Goal: Find specific page/section: Find specific page/section

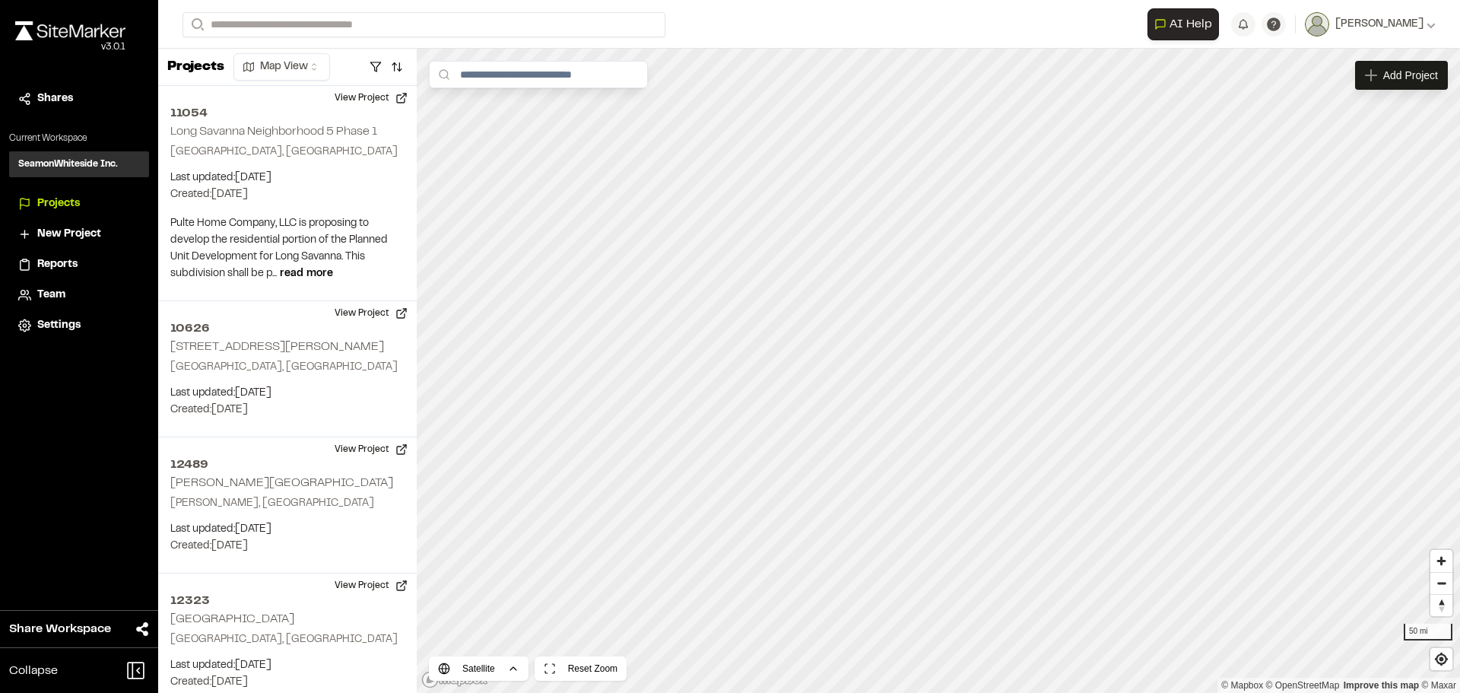
click at [85, 200] on div "Projects" at bounding box center [88, 203] width 103 height 17
click at [253, 32] on input "Search" at bounding box center [424, 24] width 483 height 25
click at [279, 72] on p "12320 Conestee Nature Preserve" at bounding box center [304, 81] width 224 height 18
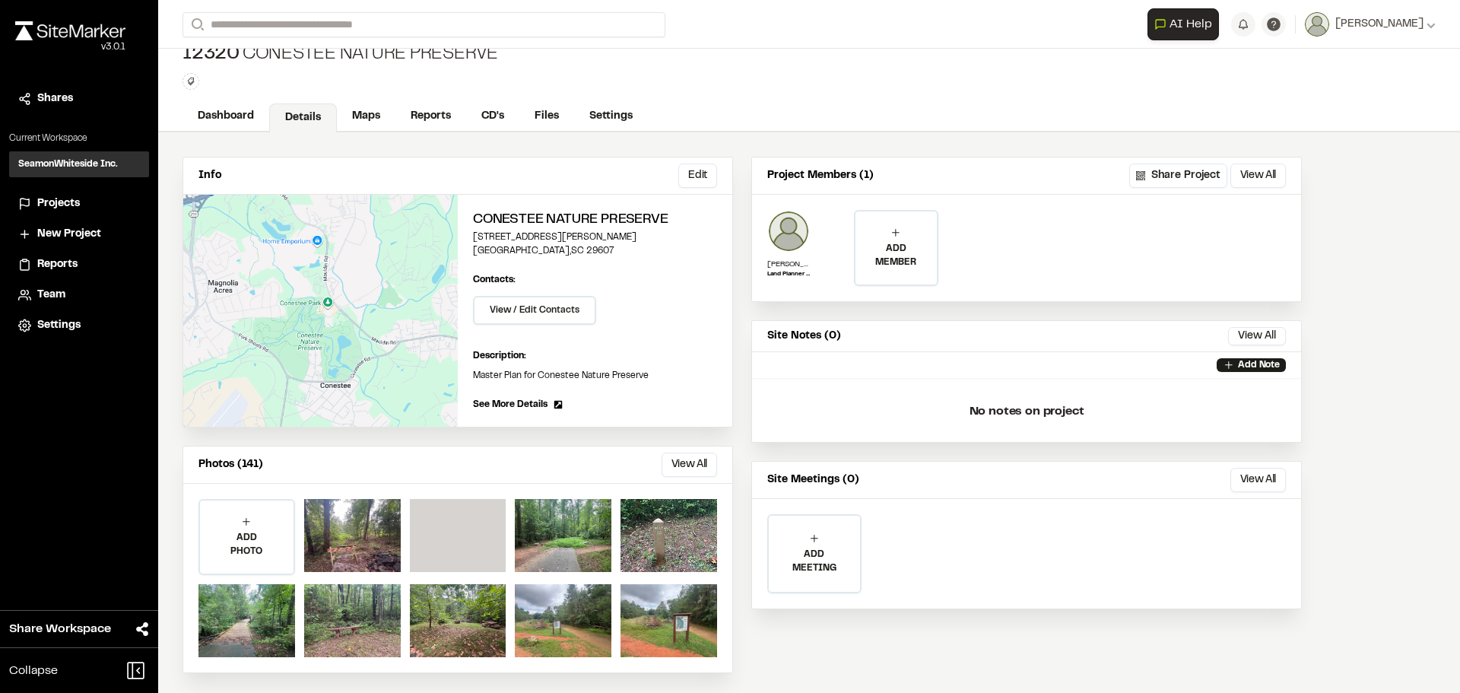
scroll to position [23, 0]
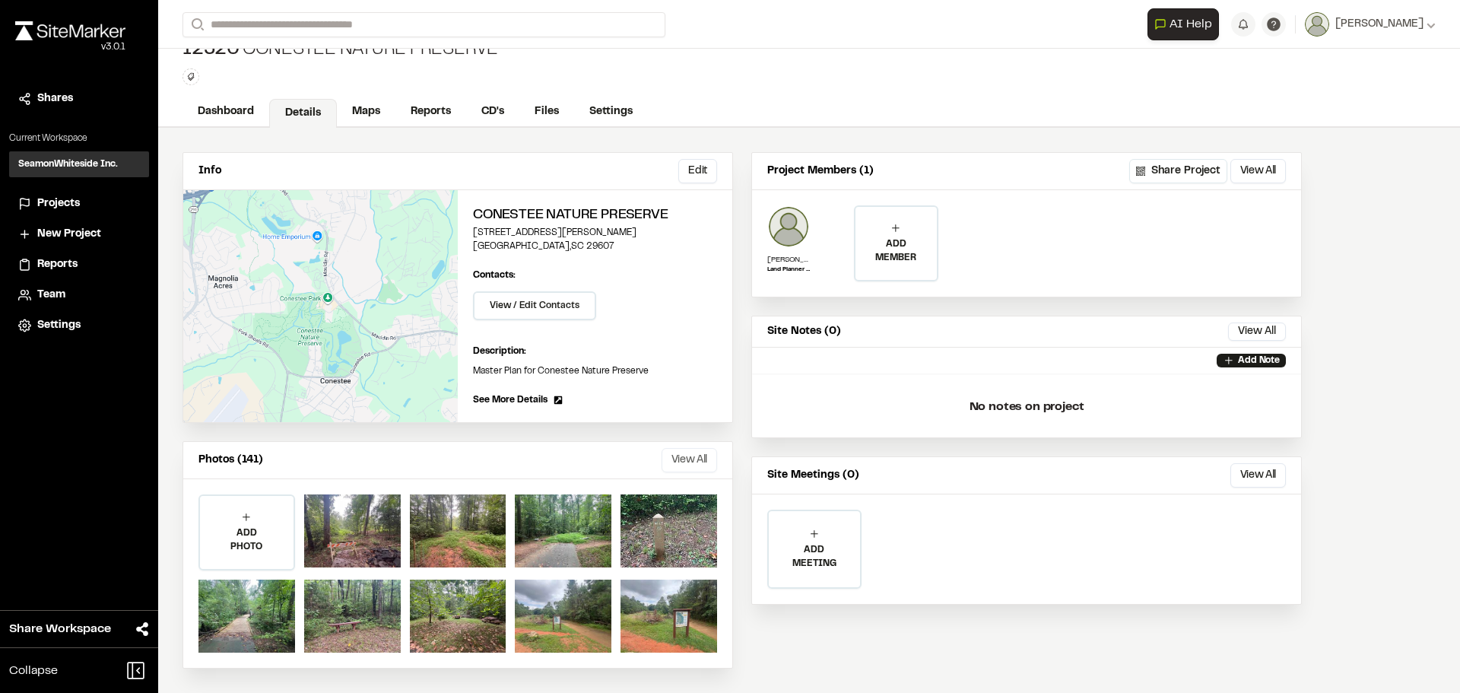
click at [691, 454] on button "View All" at bounding box center [690, 460] width 56 height 24
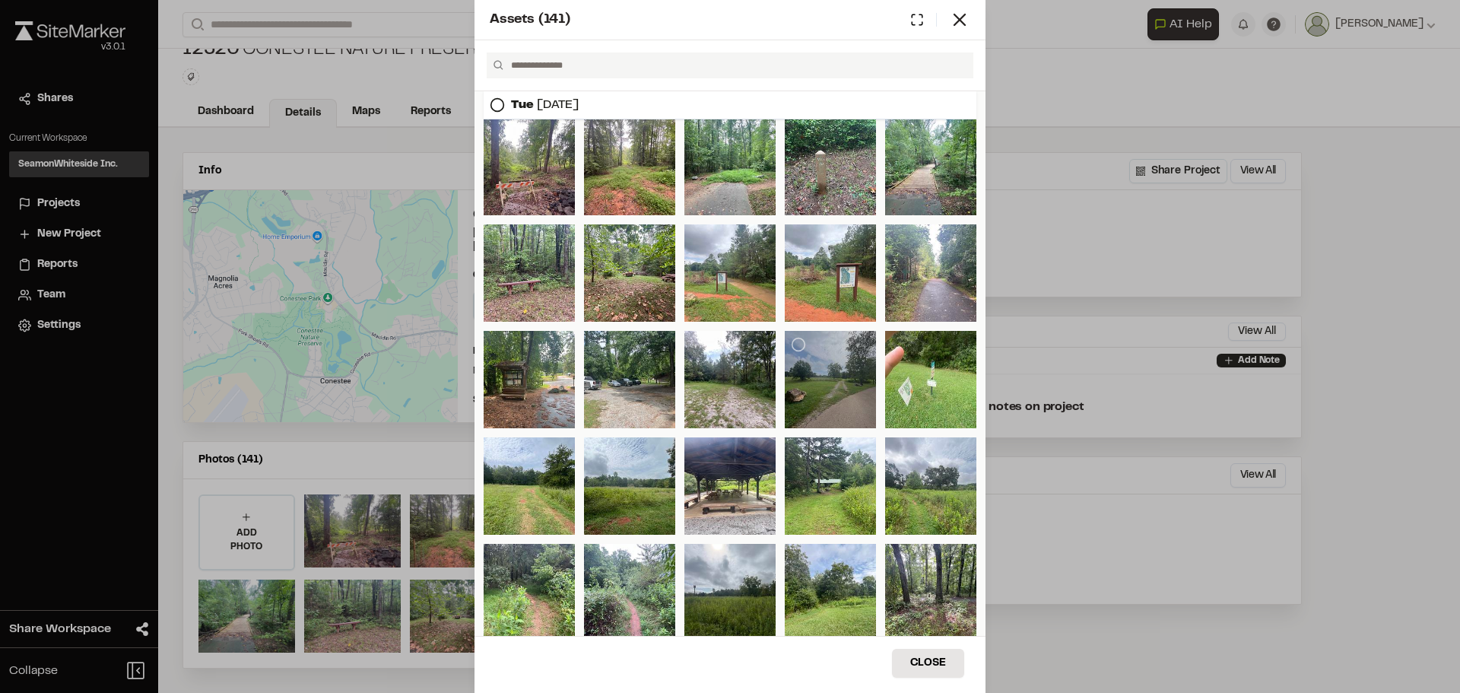
scroll to position [0, 0]
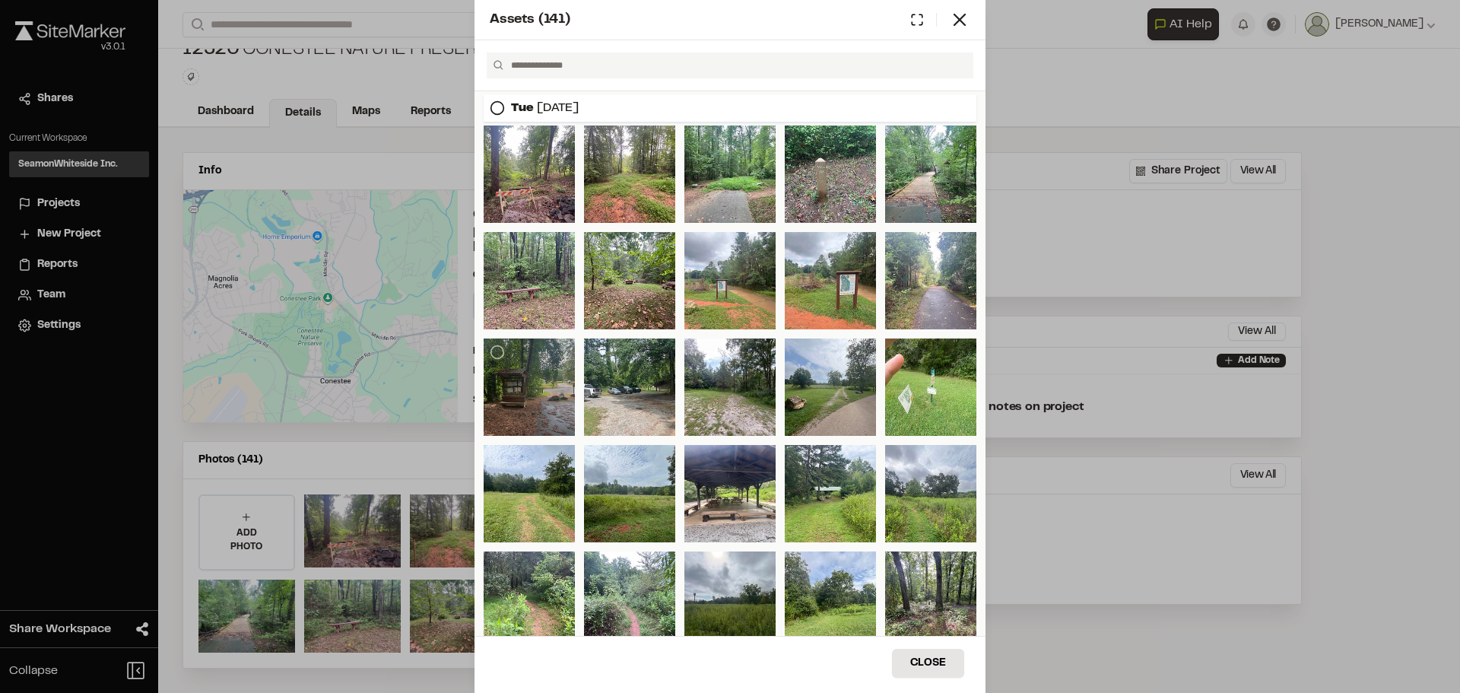
click at [527, 387] on div at bounding box center [529, 386] width 91 height 97
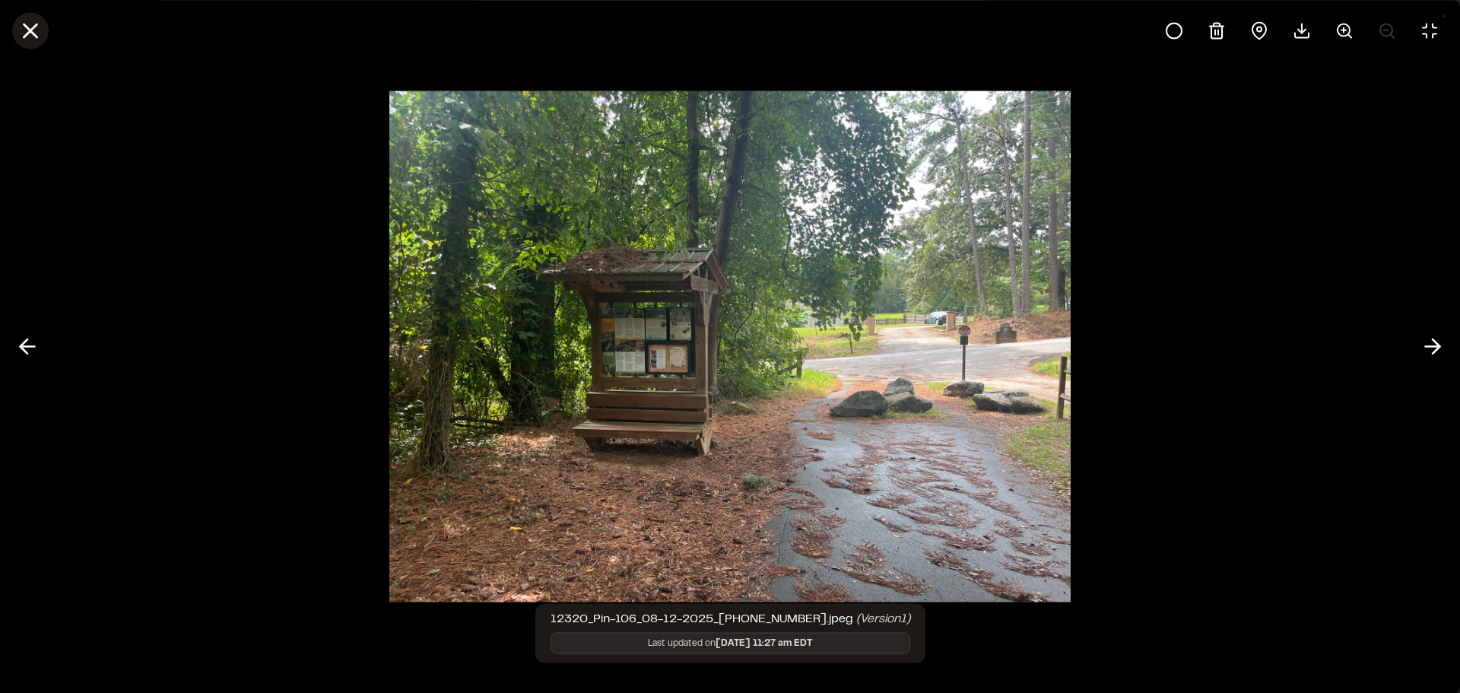
click at [36, 33] on icon at bounding box center [30, 30] width 26 height 26
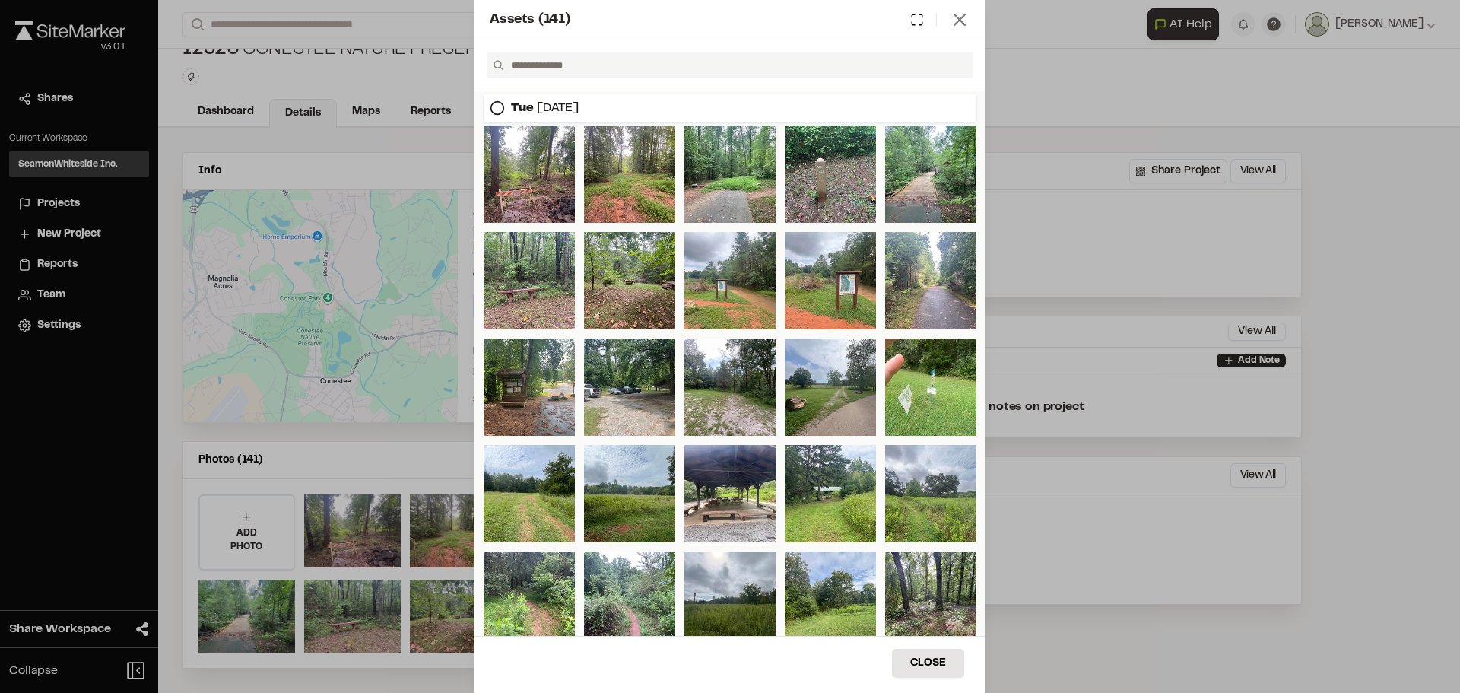
click at [958, 14] on icon at bounding box center [959, 19] width 21 height 21
